Goal: Transaction & Acquisition: Purchase product/service

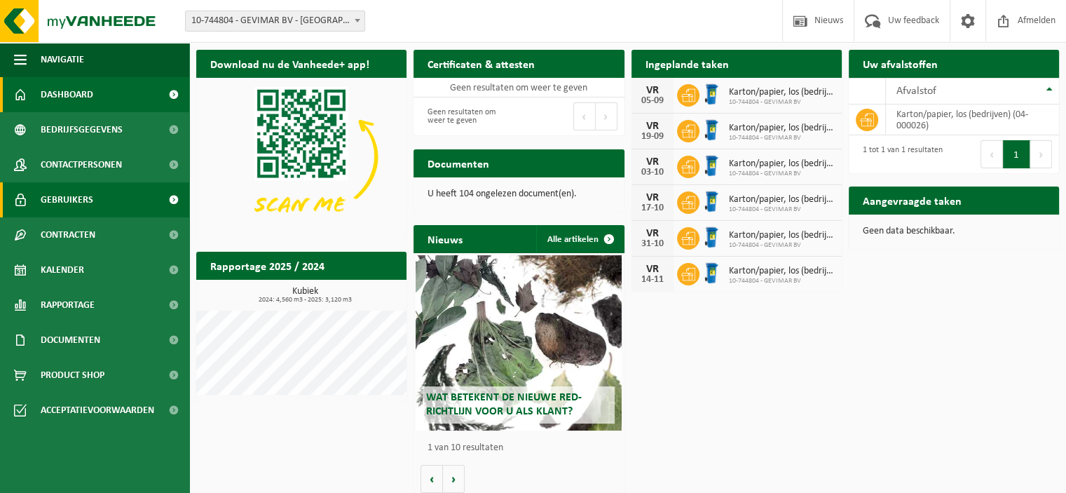
click at [80, 203] on span "Gebruikers" at bounding box center [67, 199] width 53 height 35
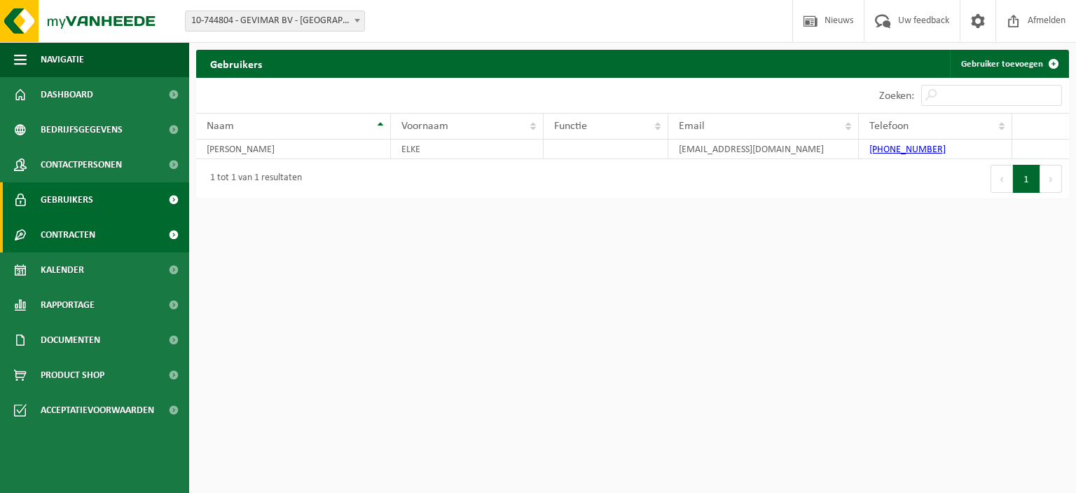
click at [94, 232] on span "Contracten" at bounding box center [68, 234] width 55 height 35
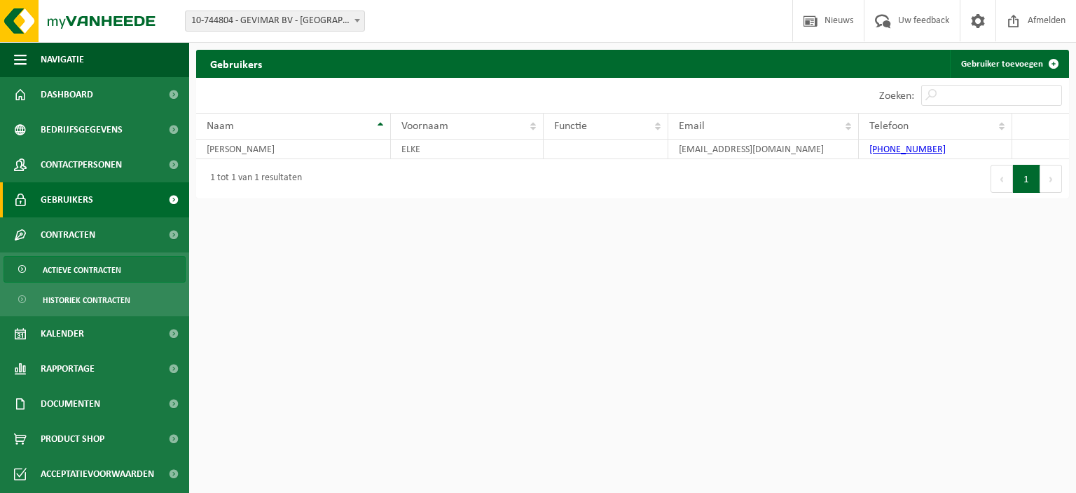
click at [90, 271] on span "Actieve contracten" at bounding box center [82, 269] width 78 height 27
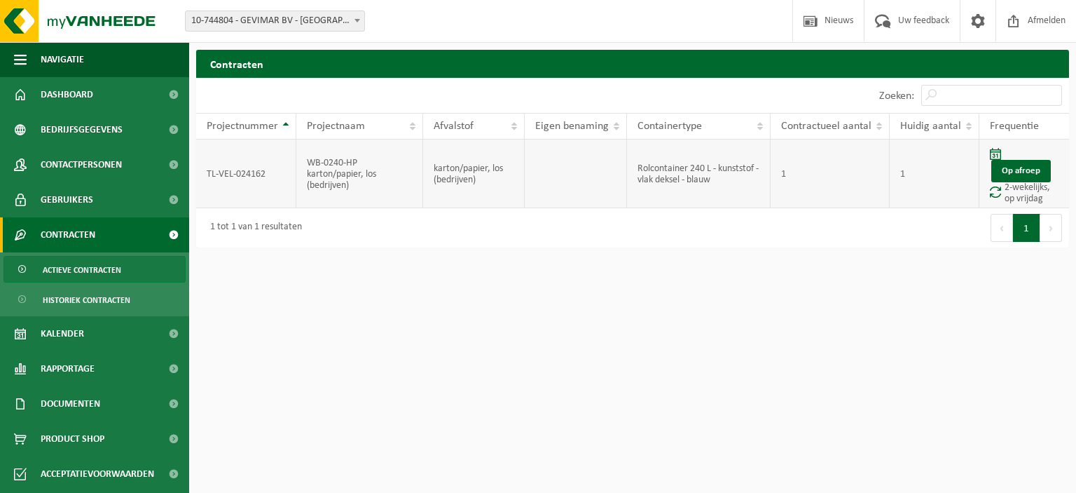
click at [369, 177] on td "WB-0240-HP karton/papier, los (bedrijven)" at bounding box center [359, 173] width 127 height 69
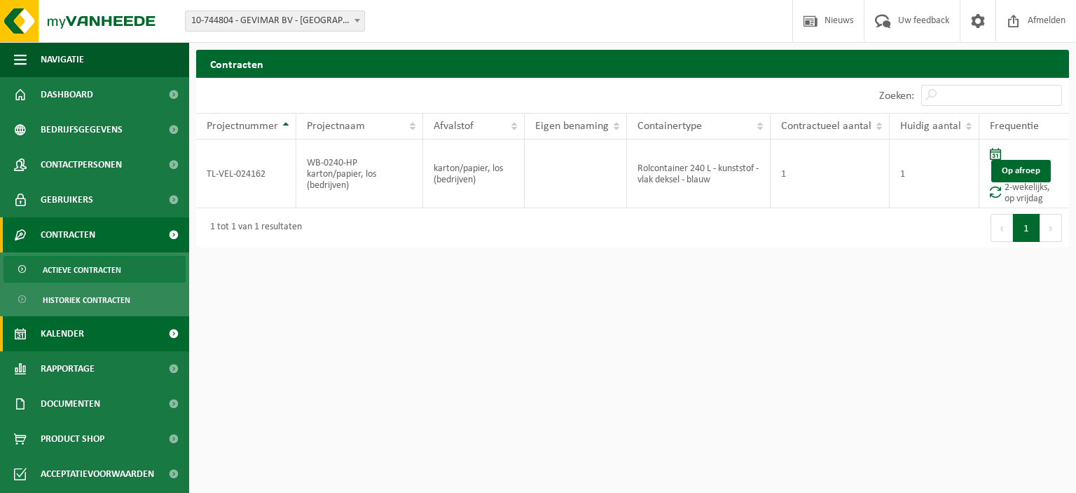
click at [100, 336] on link "Kalender" at bounding box center [94, 333] width 189 height 35
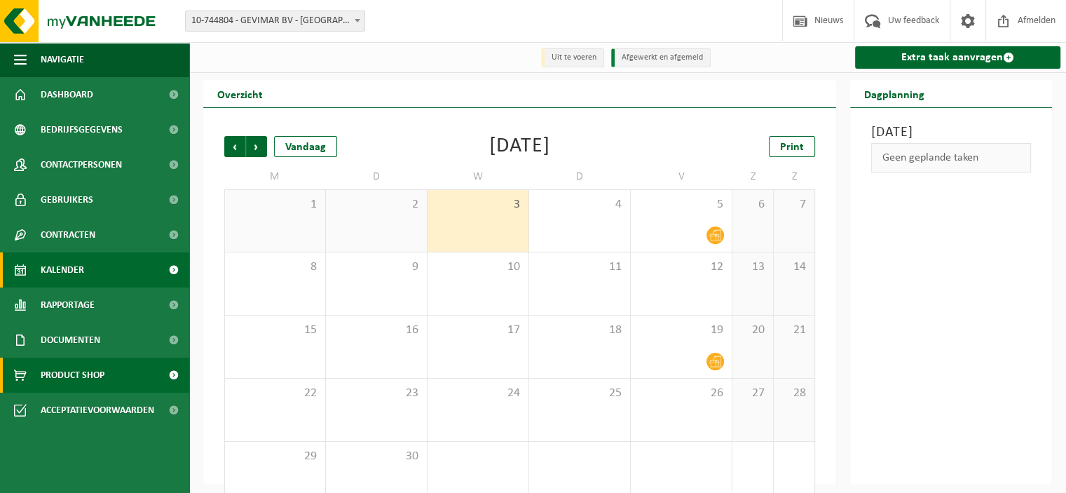
click at [93, 369] on span "Product Shop" at bounding box center [73, 374] width 64 height 35
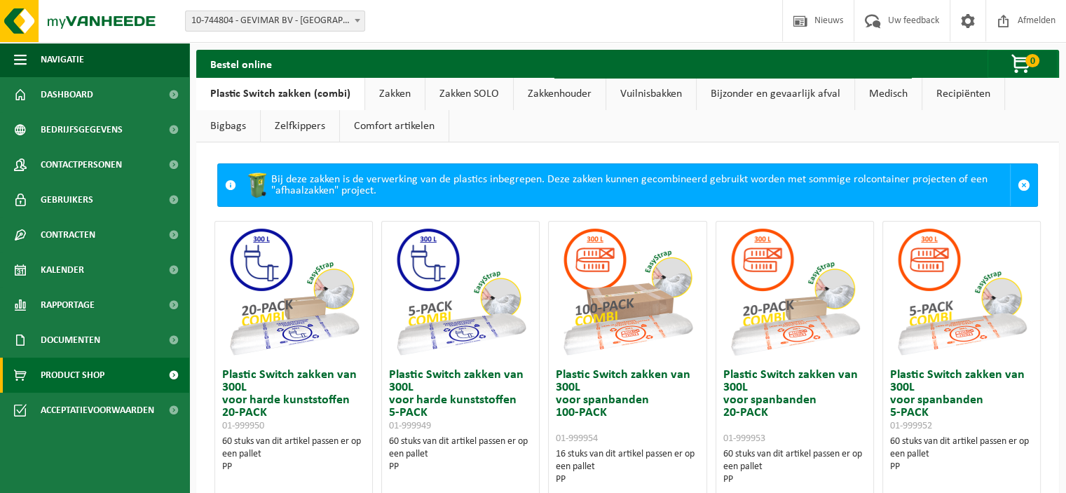
click at [631, 95] on link "Vuilnisbakken" at bounding box center [651, 94] width 90 height 32
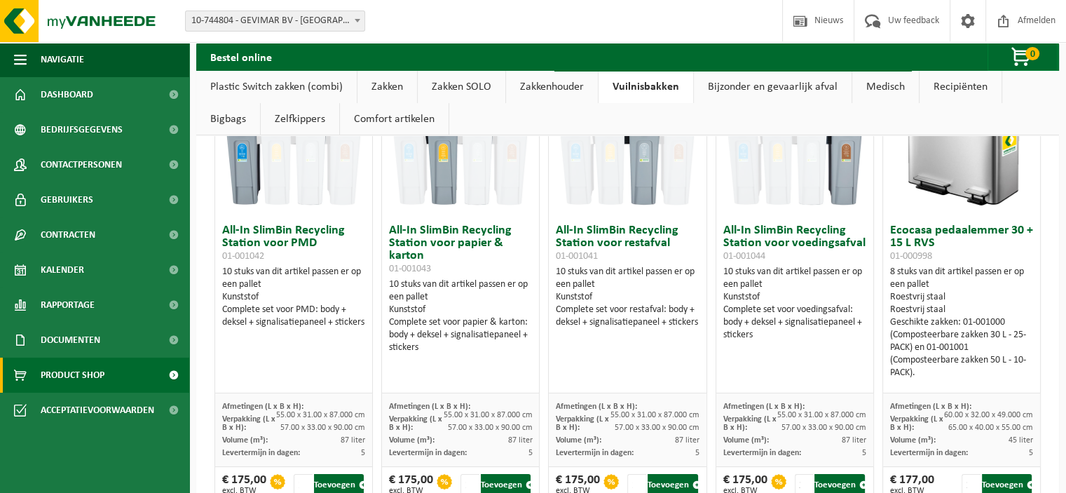
scroll to position [17, 0]
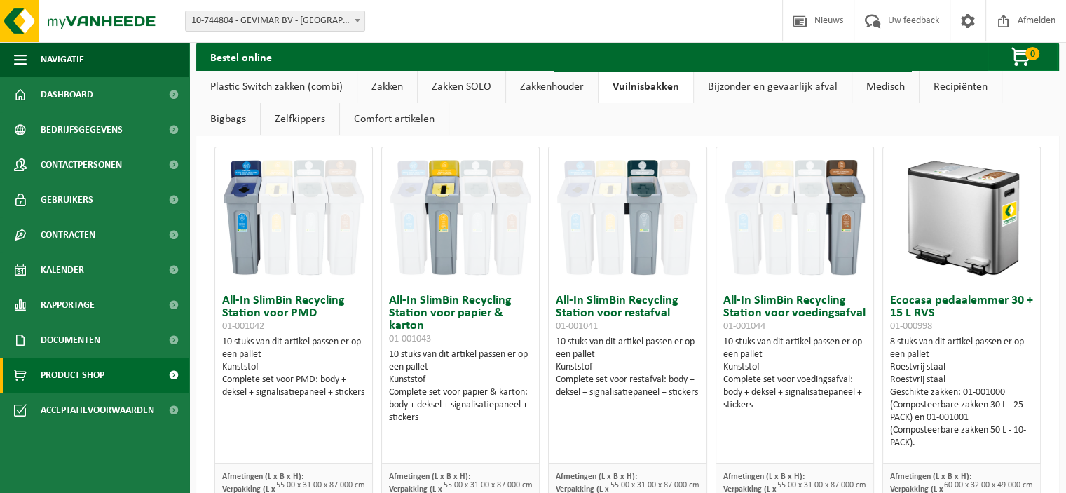
click at [959, 221] on img at bounding box center [961, 217] width 140 height 140
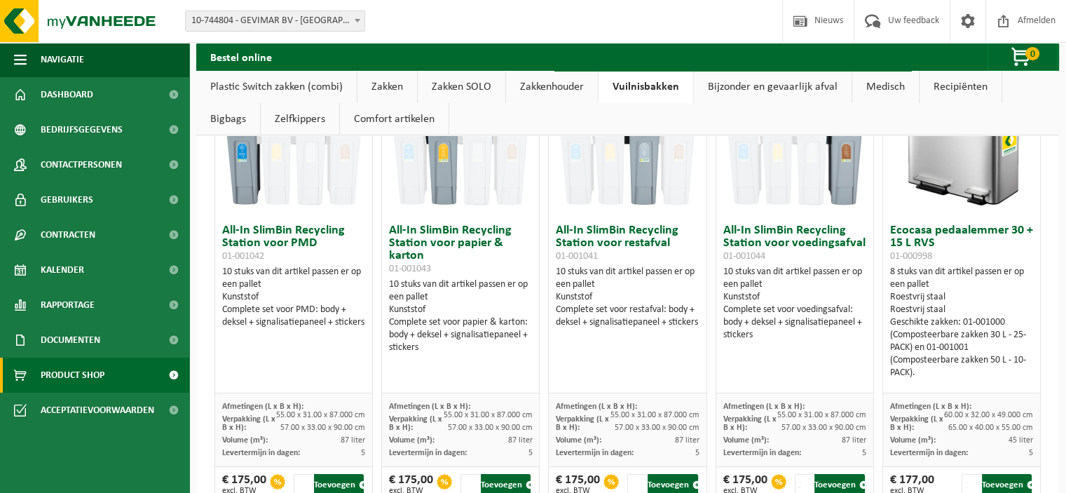
click at [967, 419] on div "Afmetingen (L x B x H): 60.00 x 32.00 x 49.000 cm Verpakking (L x B x H): 65.00…" at bounding box center [961, 430] width 157 height 74
click at [921, 397] on div "Afmetingen (L x B x H): 60.00 x 32.00 x 49.000 cm Verpakking (L x B x H): 65.00…" at bounding box center [961, 430] width 157 height 74
click at [951, 270] on div "8 stuks van dit artikel passen er op een pallet Roestvrij staal Roestvrij staal…" at bounding box center [961, 323] width 143 height 114
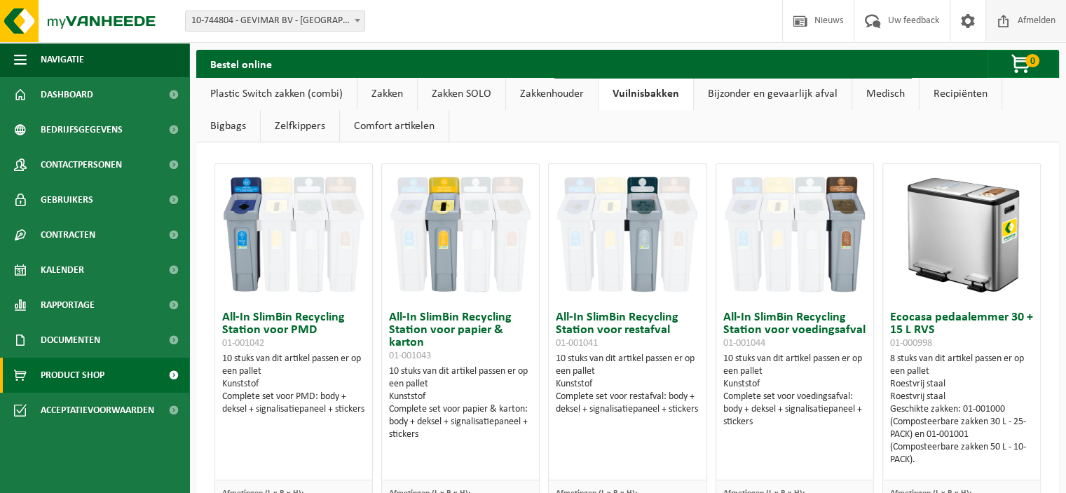
click at [1029, 23] on span "Afmelden" at bounding box center [1036, 20] width 45 height 41
